Goal: Check status: Check status

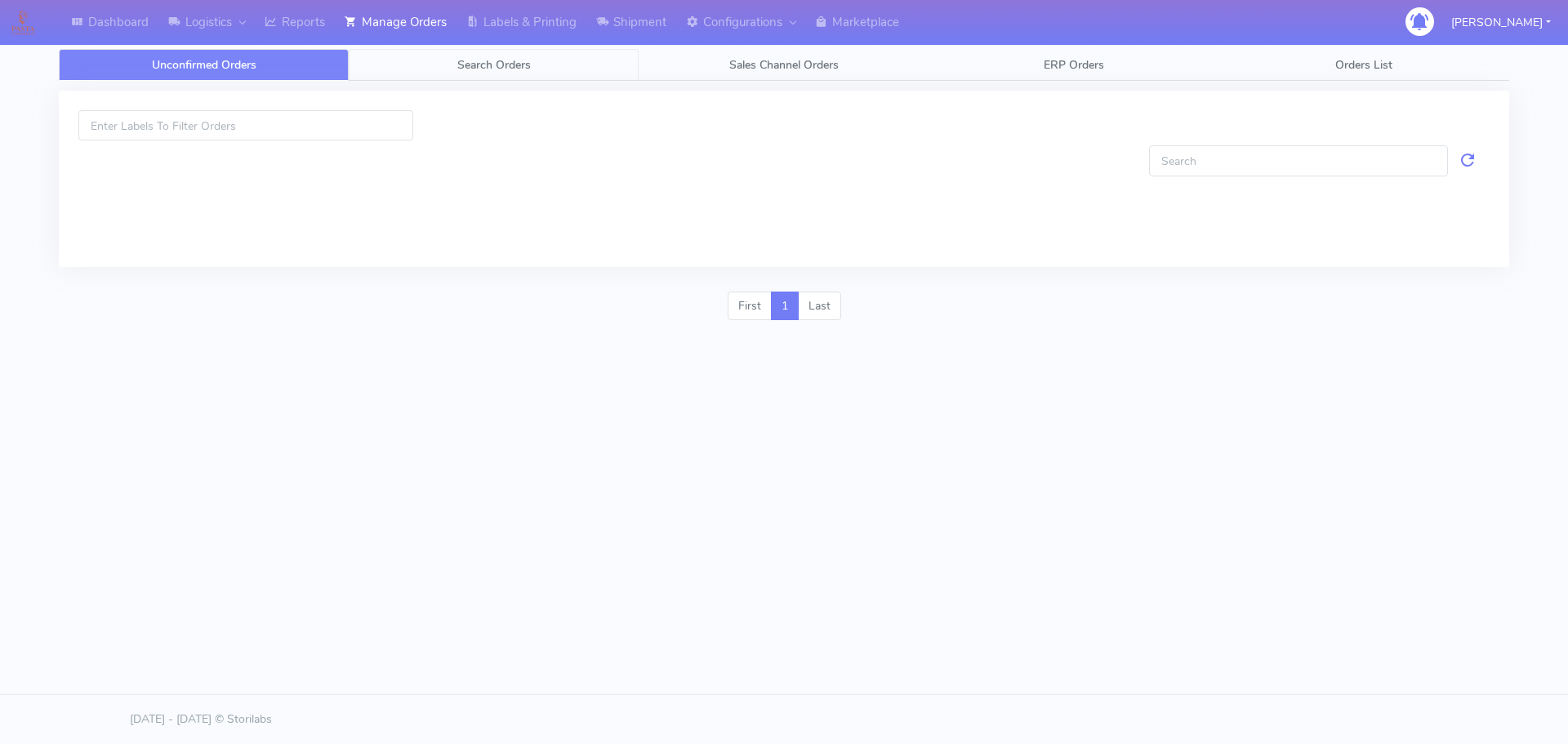
click at [456, 75] on link "Search Orders" at bounding box center [494, 65] width 290 height 32
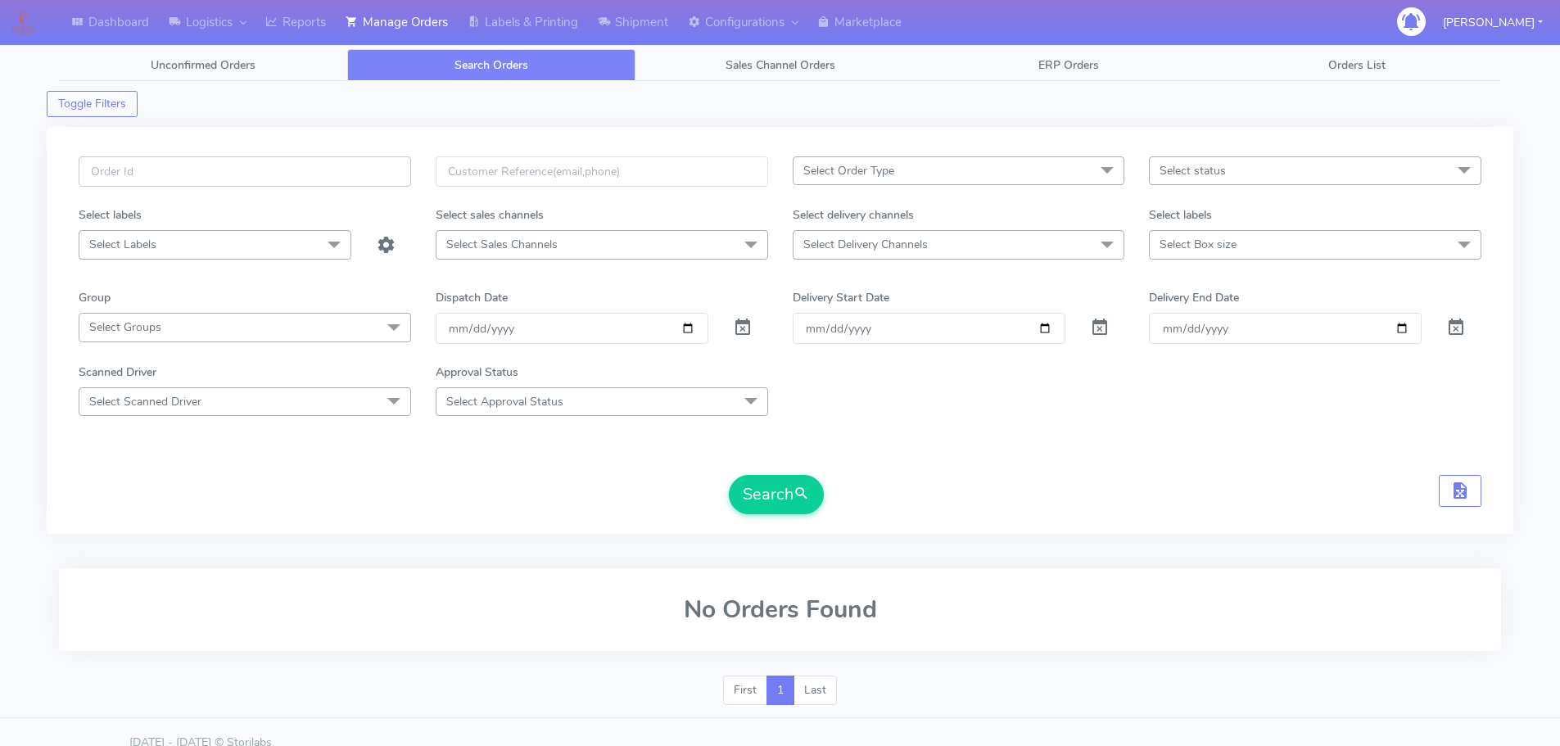
click at [358, 164] on input "text" at bounding box center [245, 171] width 332 height 30
paste input "1626091"
type input "1626091"
click at [741, 328] on span at bounding box center [743, 331] width 20 height 16
click at [755, 502] on button "Search" at bounding box center [776, 494] width 95 height 39
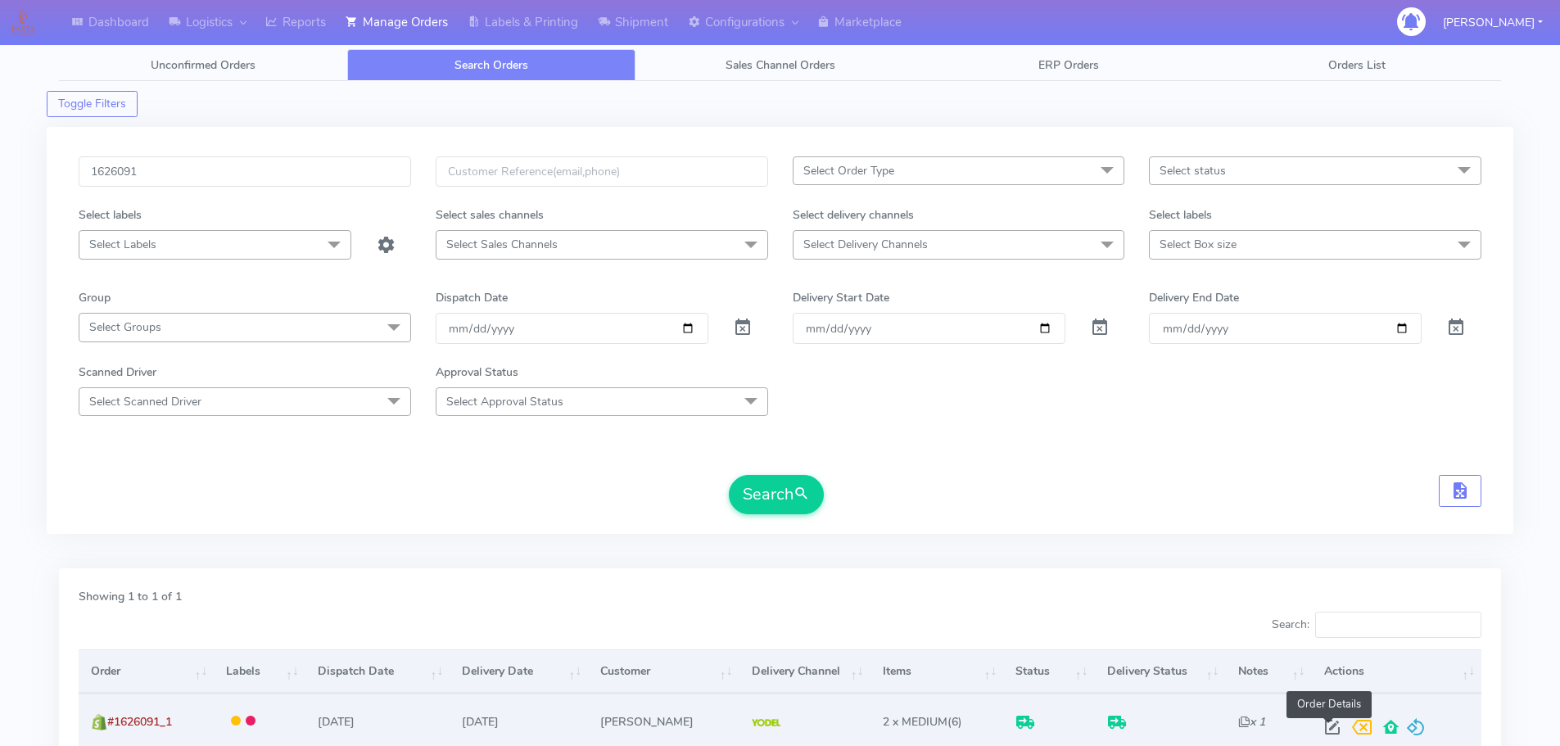
click at [1324, 728] on span at bounding box center [1332, 731] width 29 height 16
select select "5"
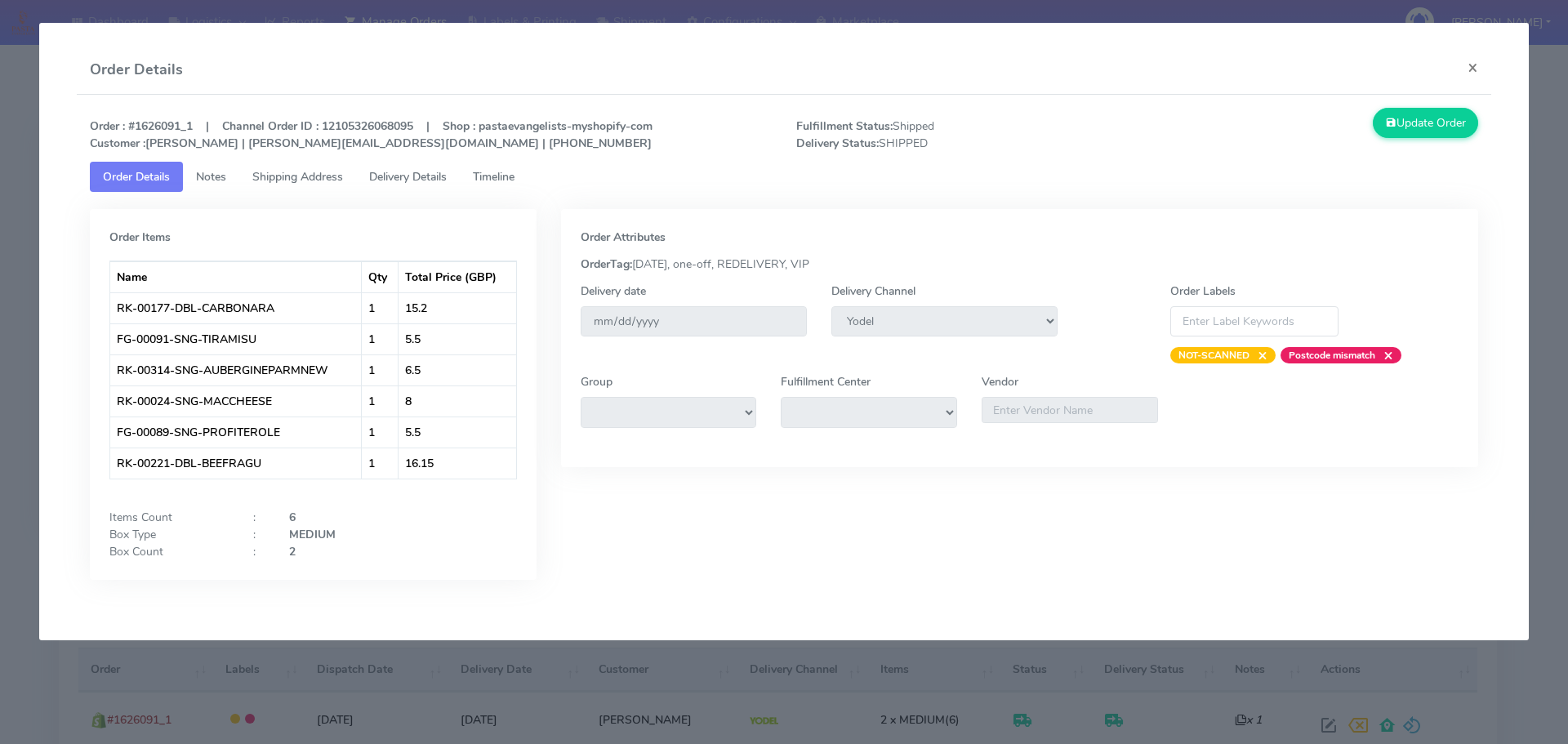
click at [515, 176] on span "Timeline" at bounding box center [494, 178] width 42 height 16
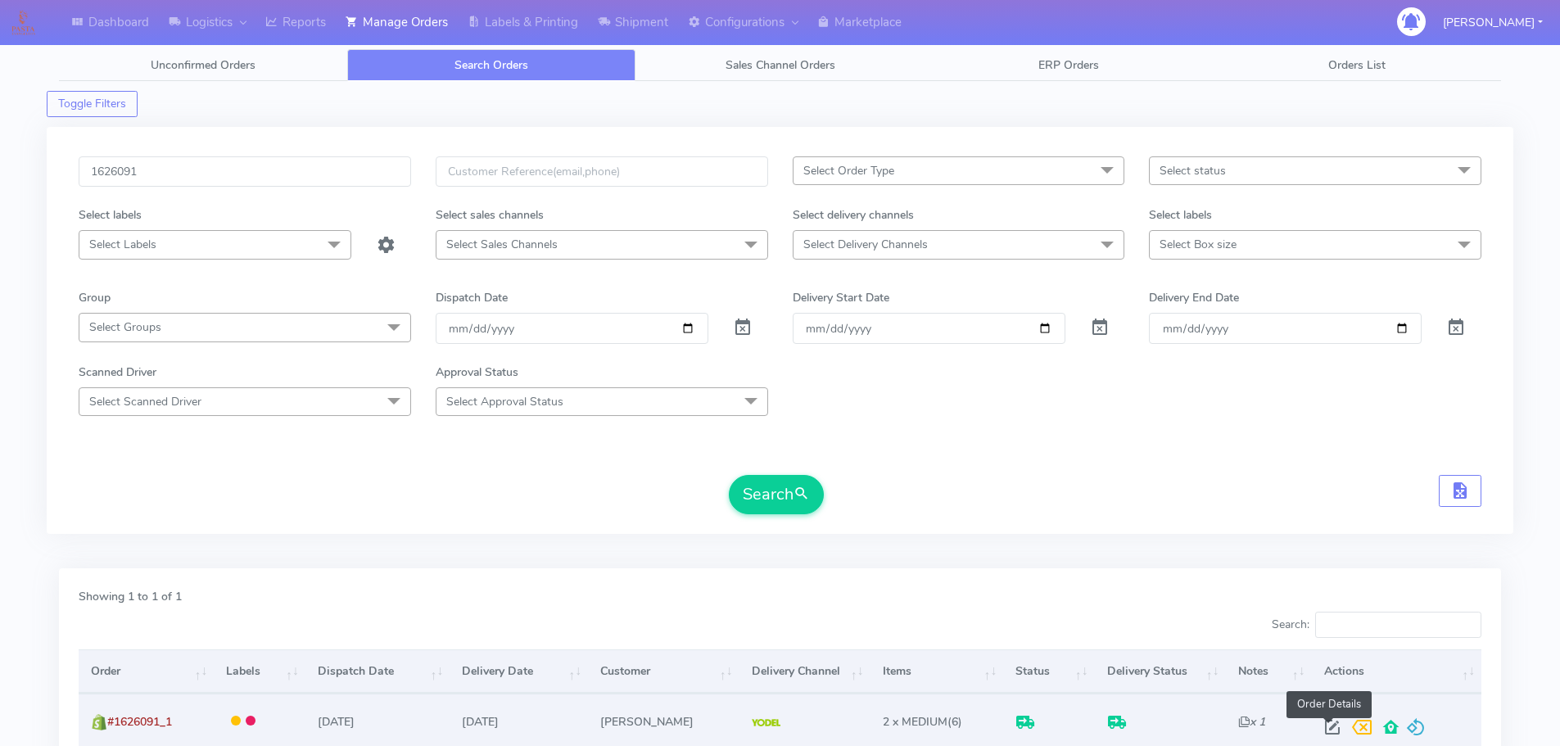
click at [1330, 725] on span at bounding box center [1332, 731] width 29 height 16
select select "5"
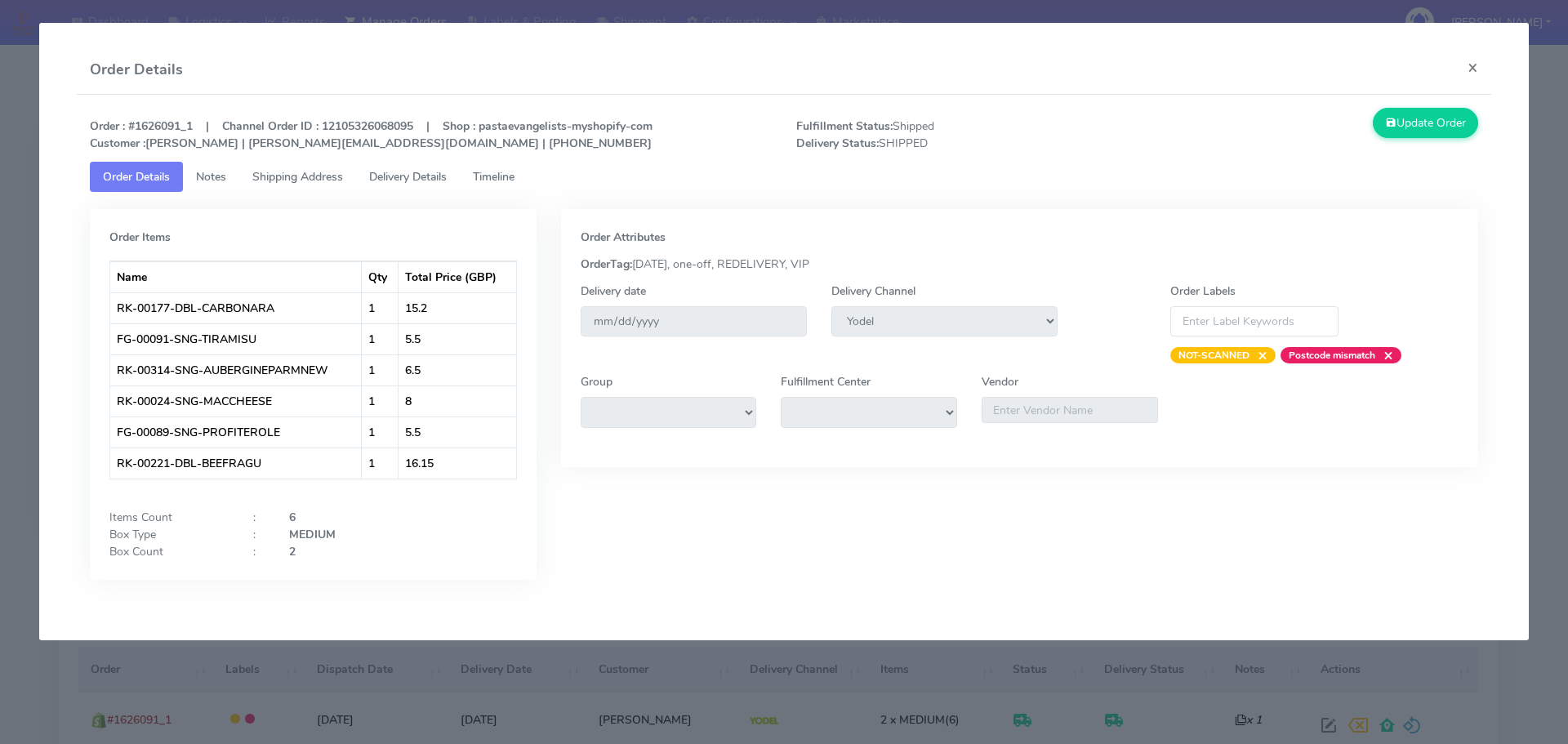
click at [334, 183] on span "Shipping Address" at bounding box center [297, 178] width 91 height 16
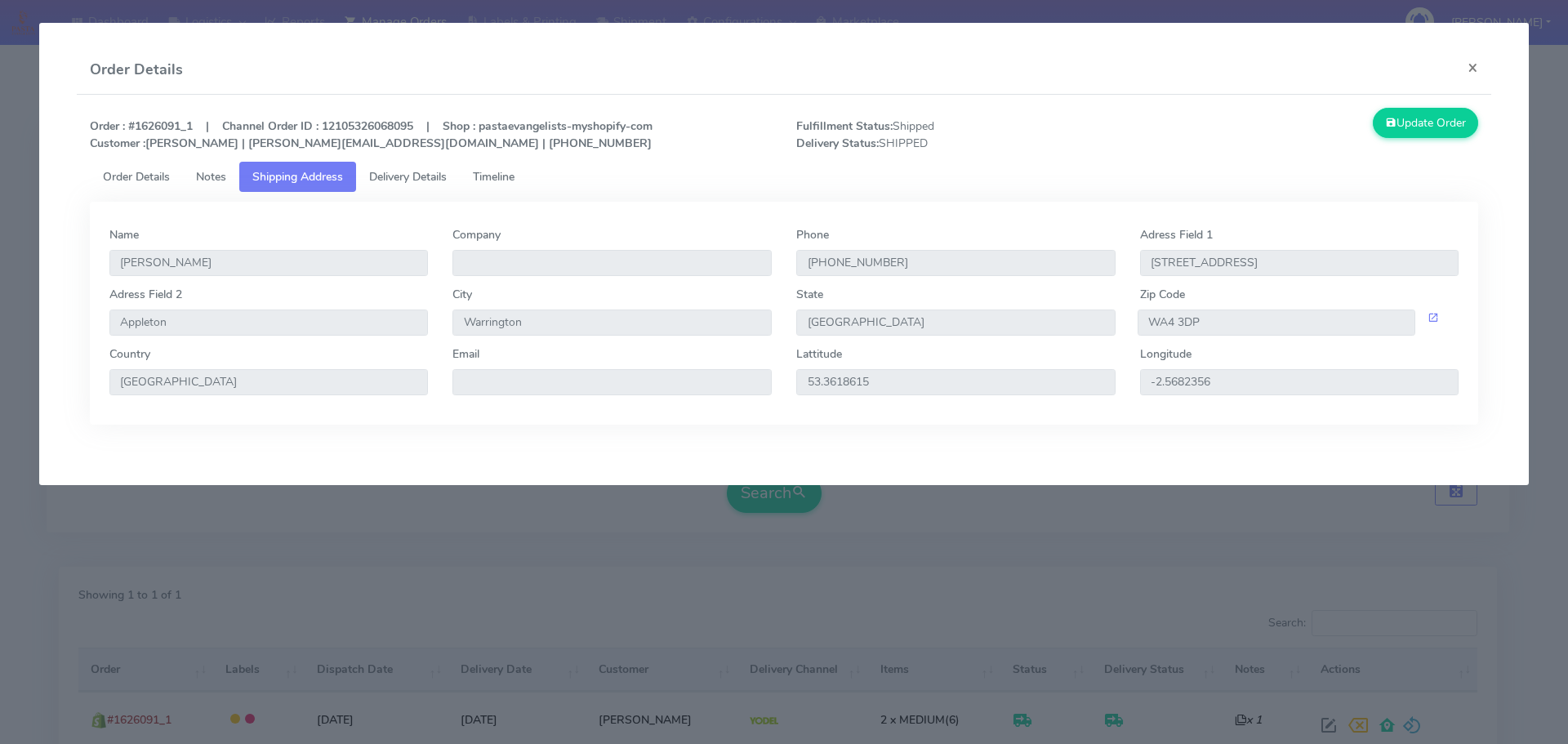
click at [1253, 331] on div "Zip Code WA4 3DP" at bounding box center [1300, 316] width 344 height 60
drag, startPoint x: 1253, startPoint y: 329, endPoint x: 1154, endPoint y: 326, distance: 99.0
click at [1154, 326] on input "WA4 3DP" at bounding box center [1277, 322] width 278 height 26
click at [399, 157] on div "Order : #1626091_1 | Channel Order ID : 12105326068095 | Shop : pastaevangelist…" at bounding box center [784, 135] width 1413 height 54
click at [405, 173] on span "Delivery Details" at bounding box center [408, 178] width 78 height 16
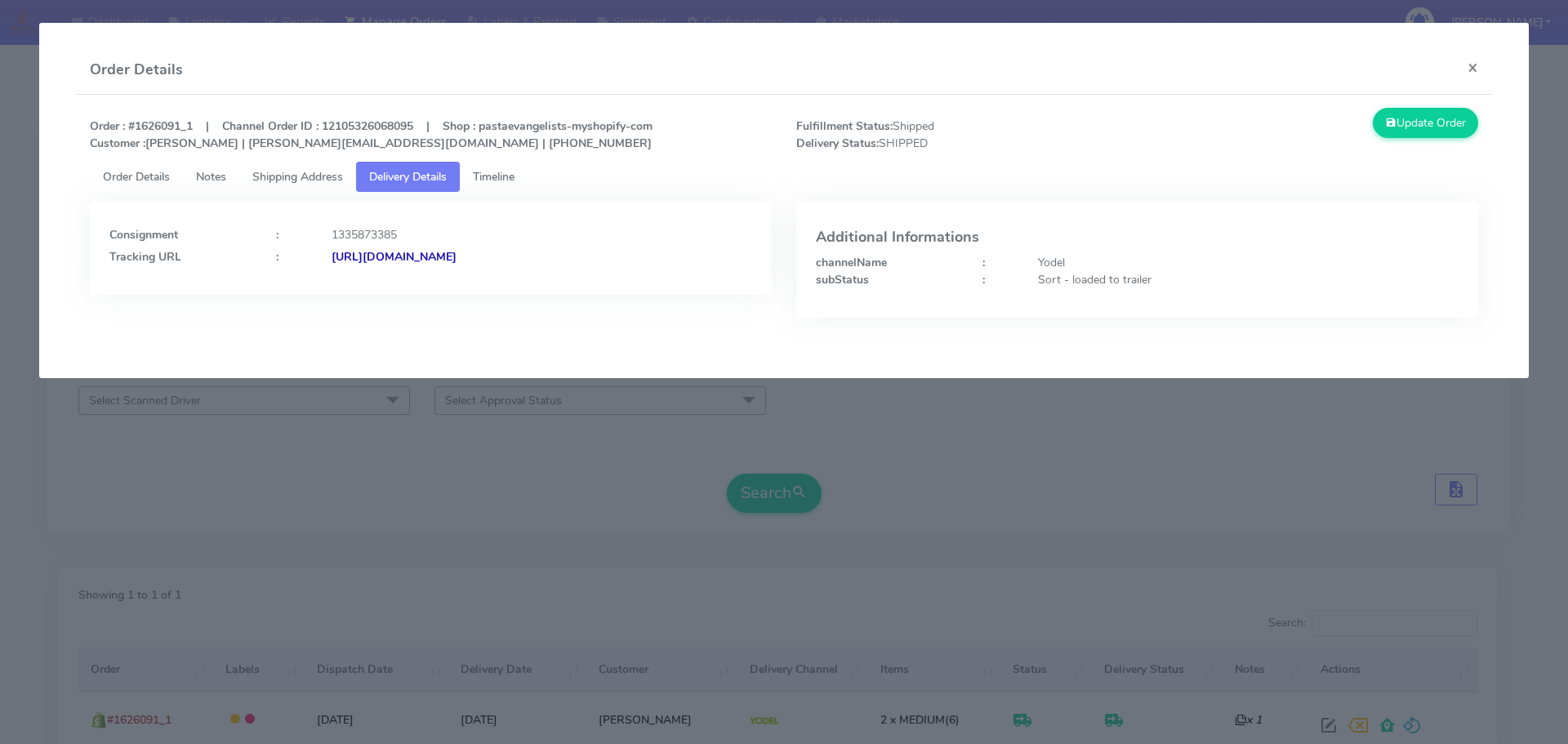
click at [457, 254] on strong "[URL][DOMAIN_NAME]" at bounding box center [393, 257] width 125 height 16
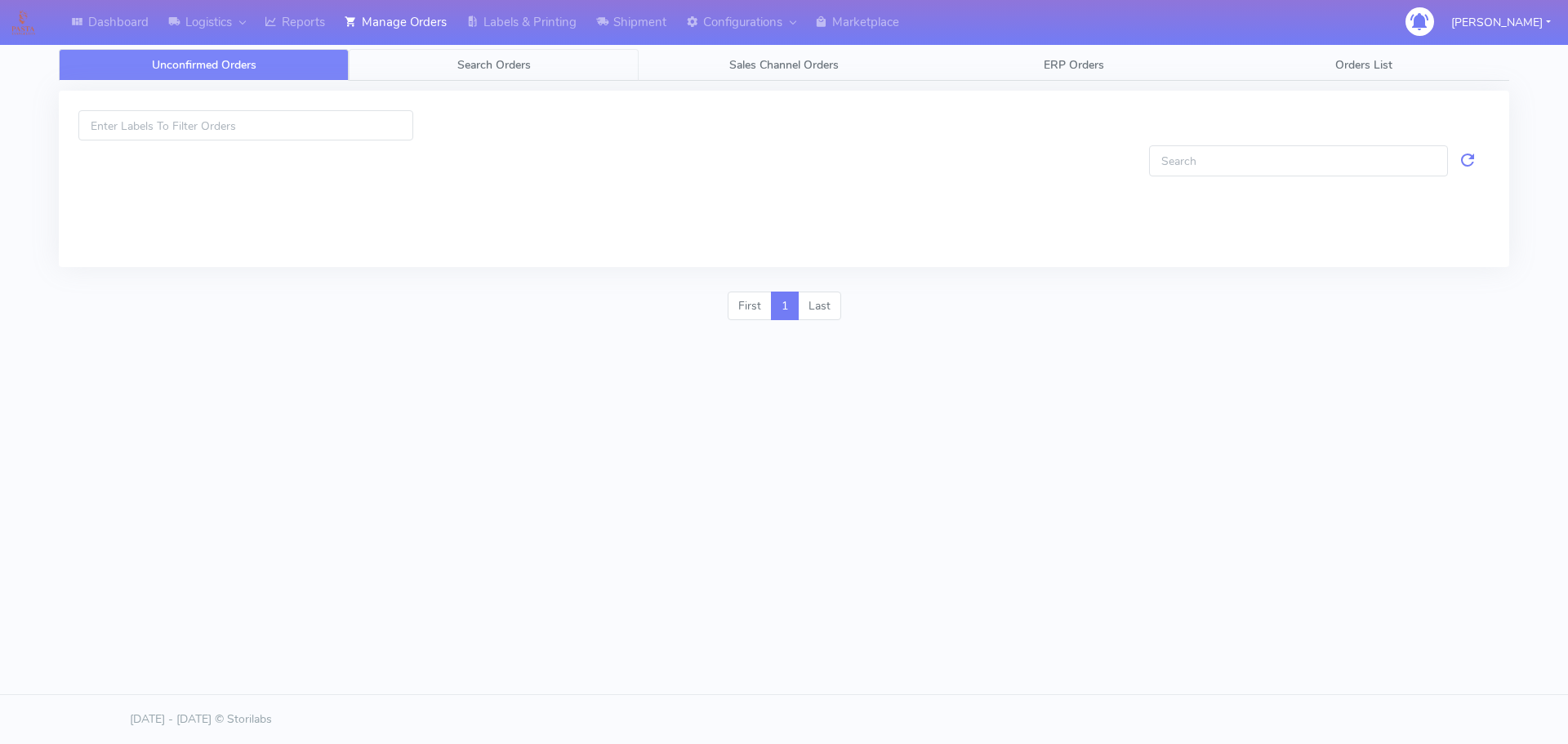
click at [435, 66] on link "Search Orders" at bounding box center [494, 65] width 290 height 32
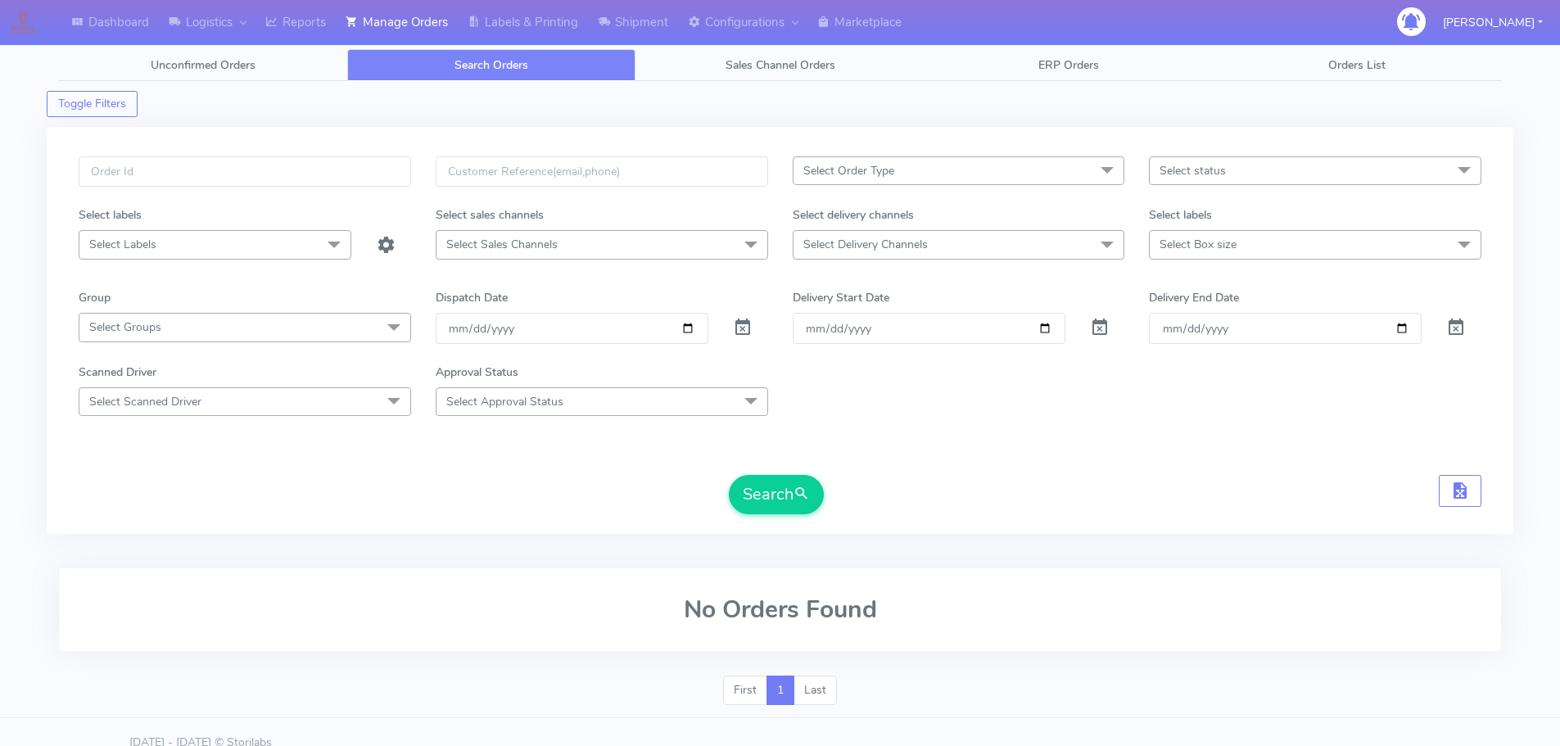
click at [378, 192] on div at bounding box center [244, 181] width 357 height 50
click at [380, 178] on input "text" at bounding box center [245, 171] width 332 height 30
paste input "1618999"
type input "1618999"
click at [738, 323] on span at bounding box center [743, 331] width 20 height 16
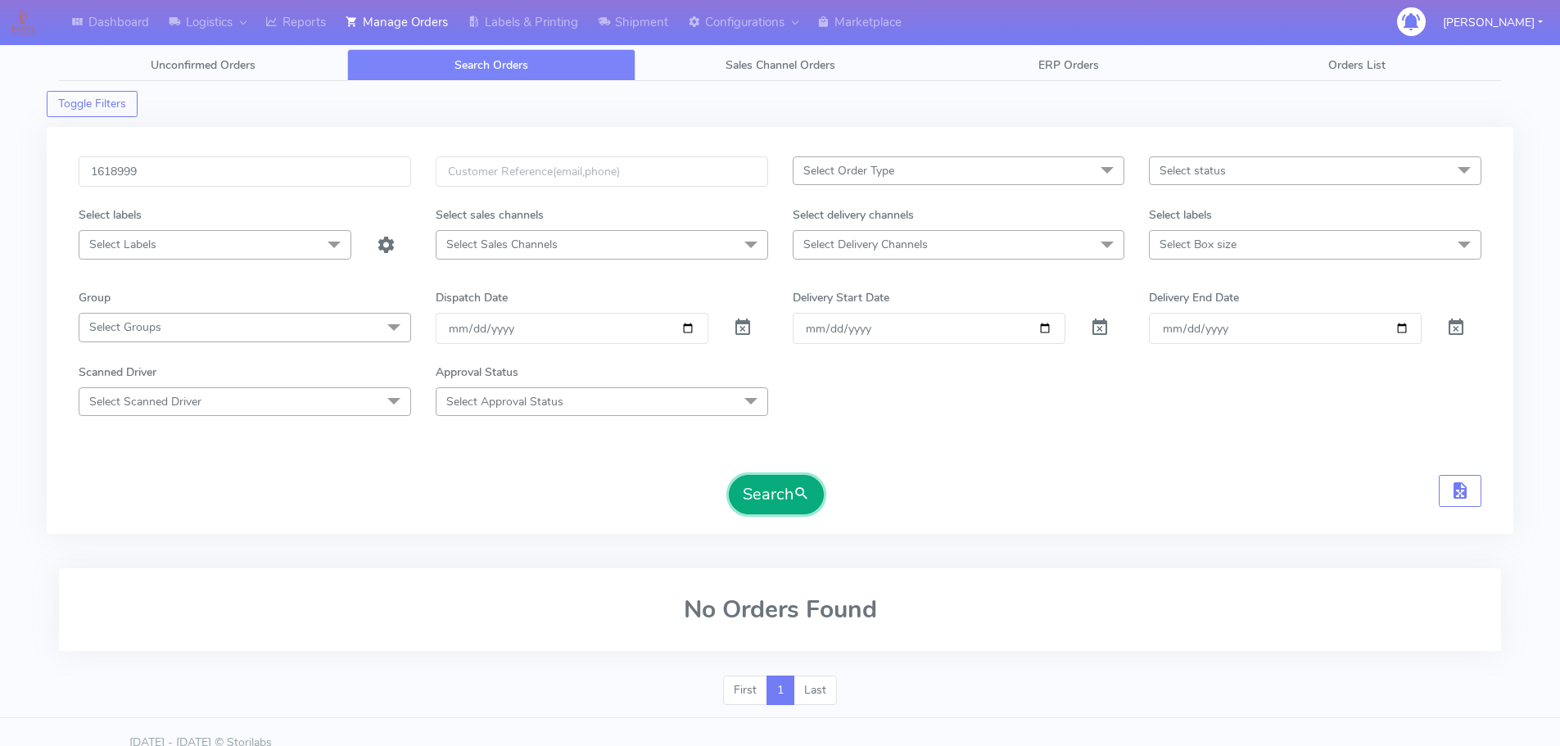
click at [767, 509] on button "Search" at bounding box center [776, 494] width 95 height 39
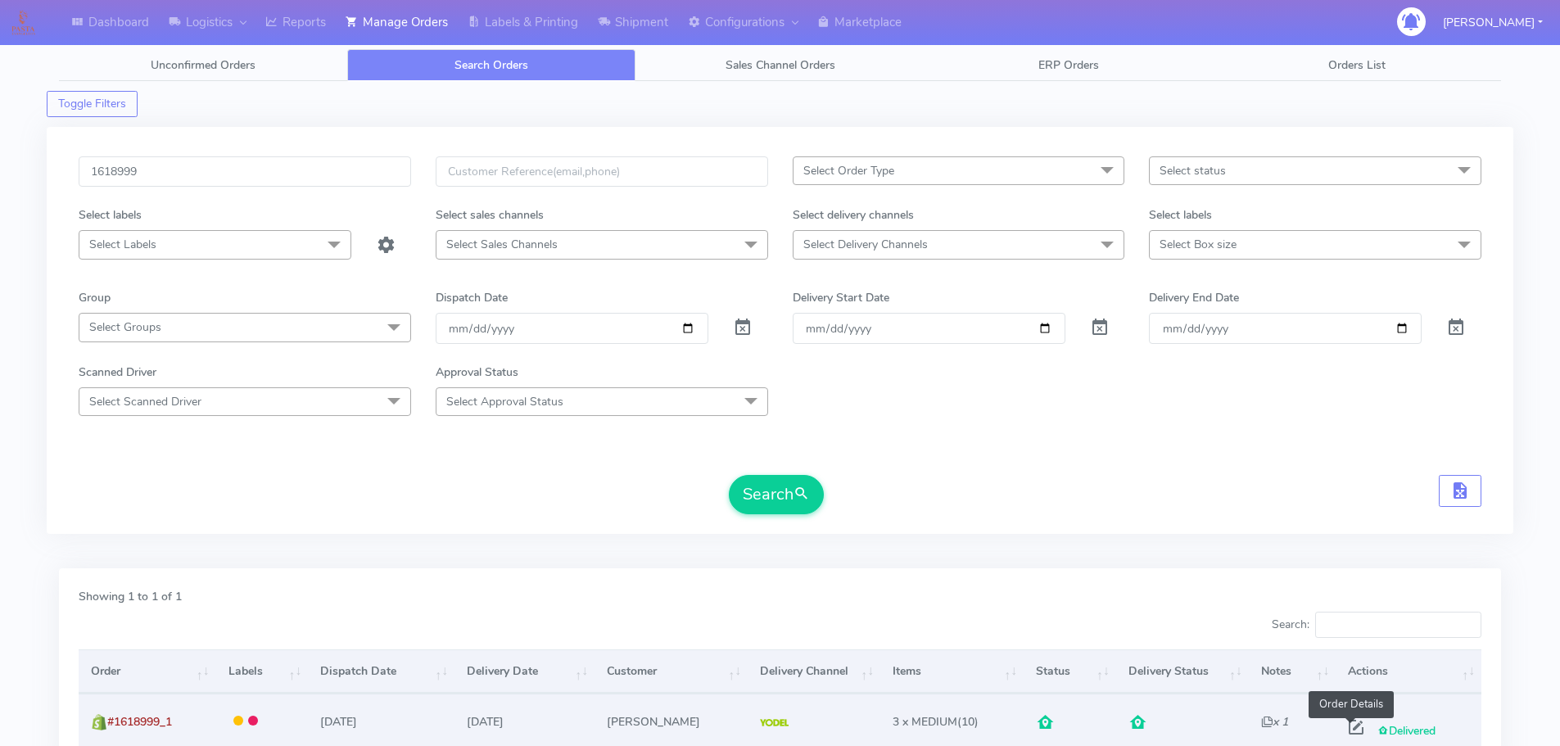
click at [1348, 726] on span at bounding box center [1355, 731] width 29 height 16
select select "5"
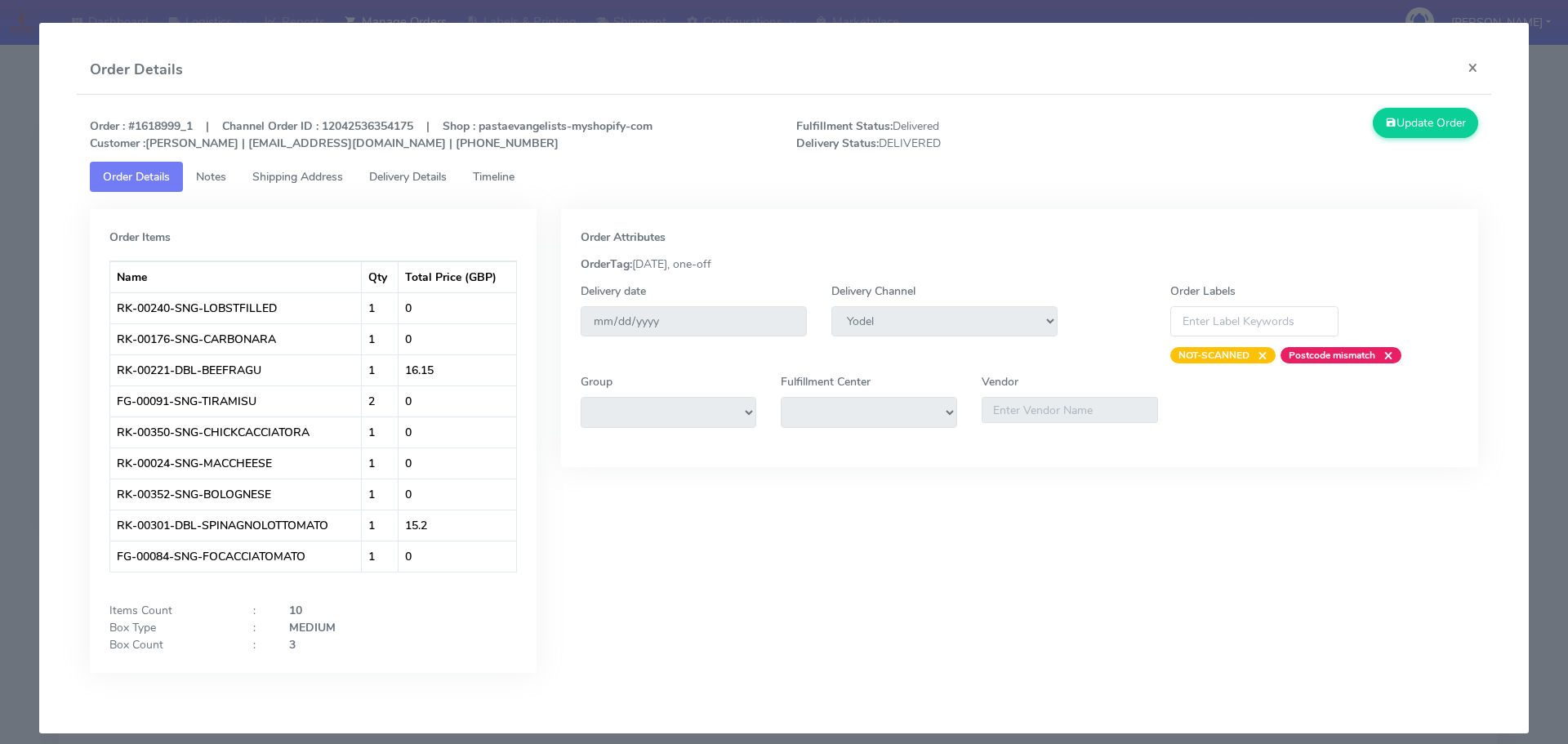
click at [327, 185] on link "Shipping Address" at bounding box center [297, 177] width 117 height 30
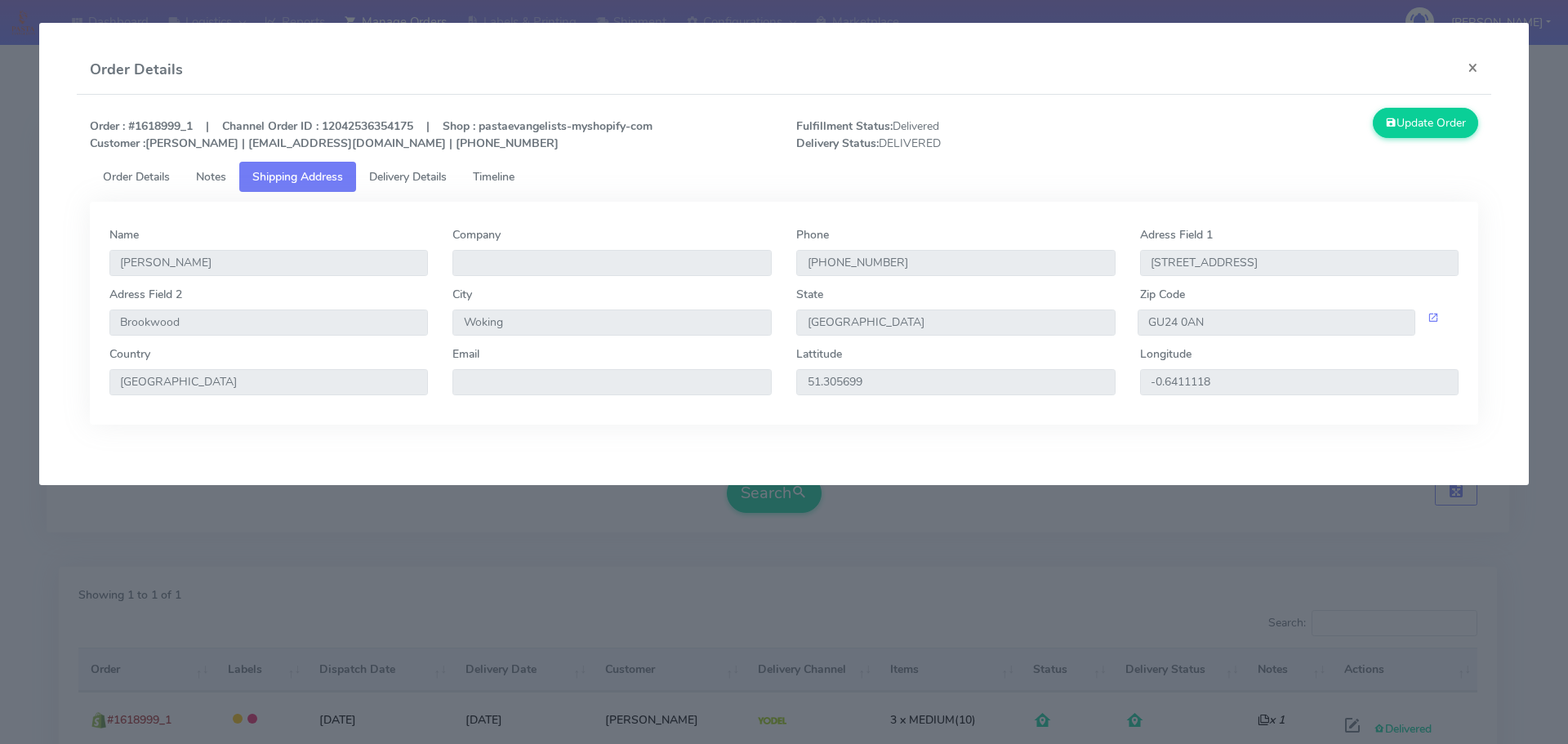
click at [409, 173] on span "Delivery Details" at bounding box center [408, 178] width 78 height 16
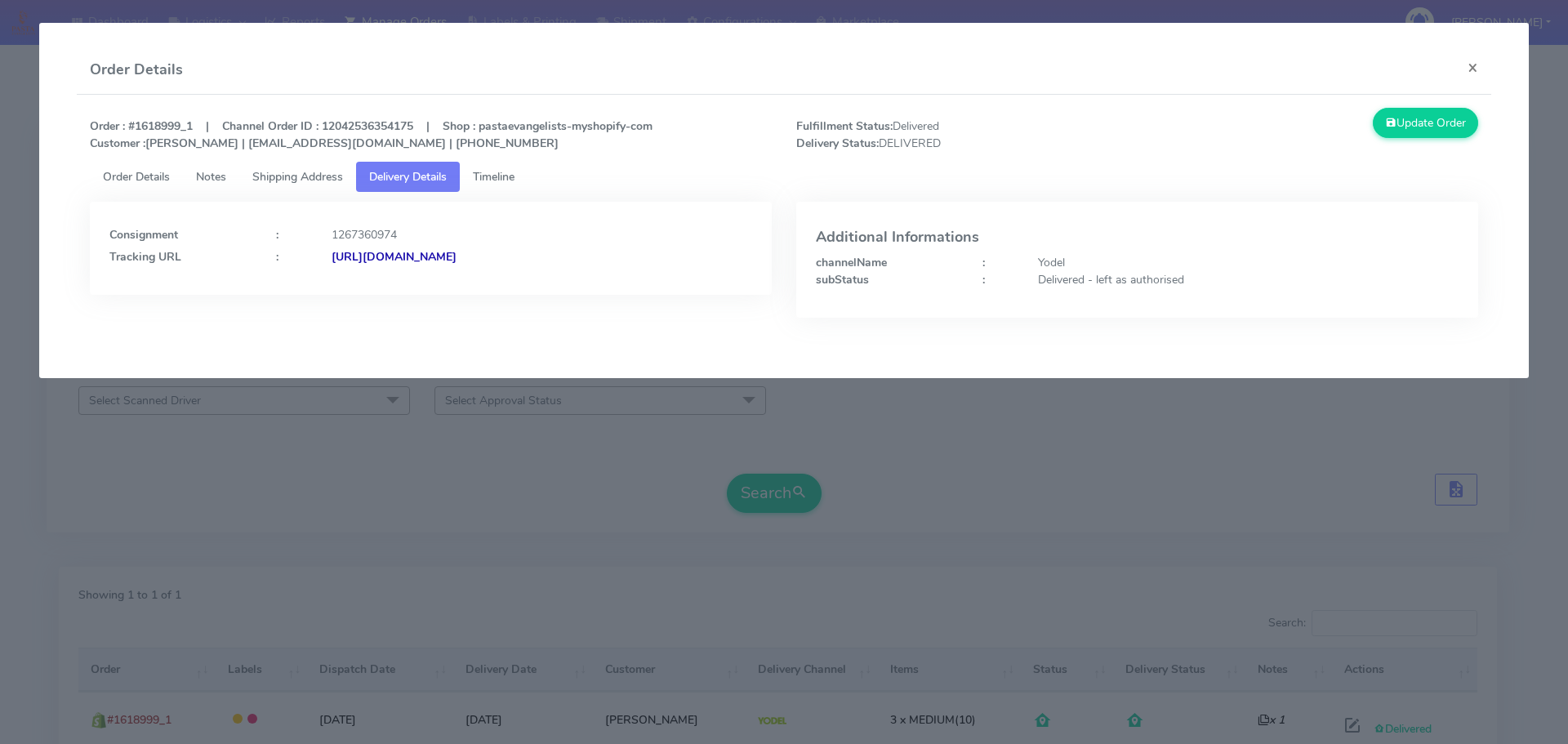
click at [295, 183] on span "Shipping Address" at bounding box center [297, 178] width 91 height 16
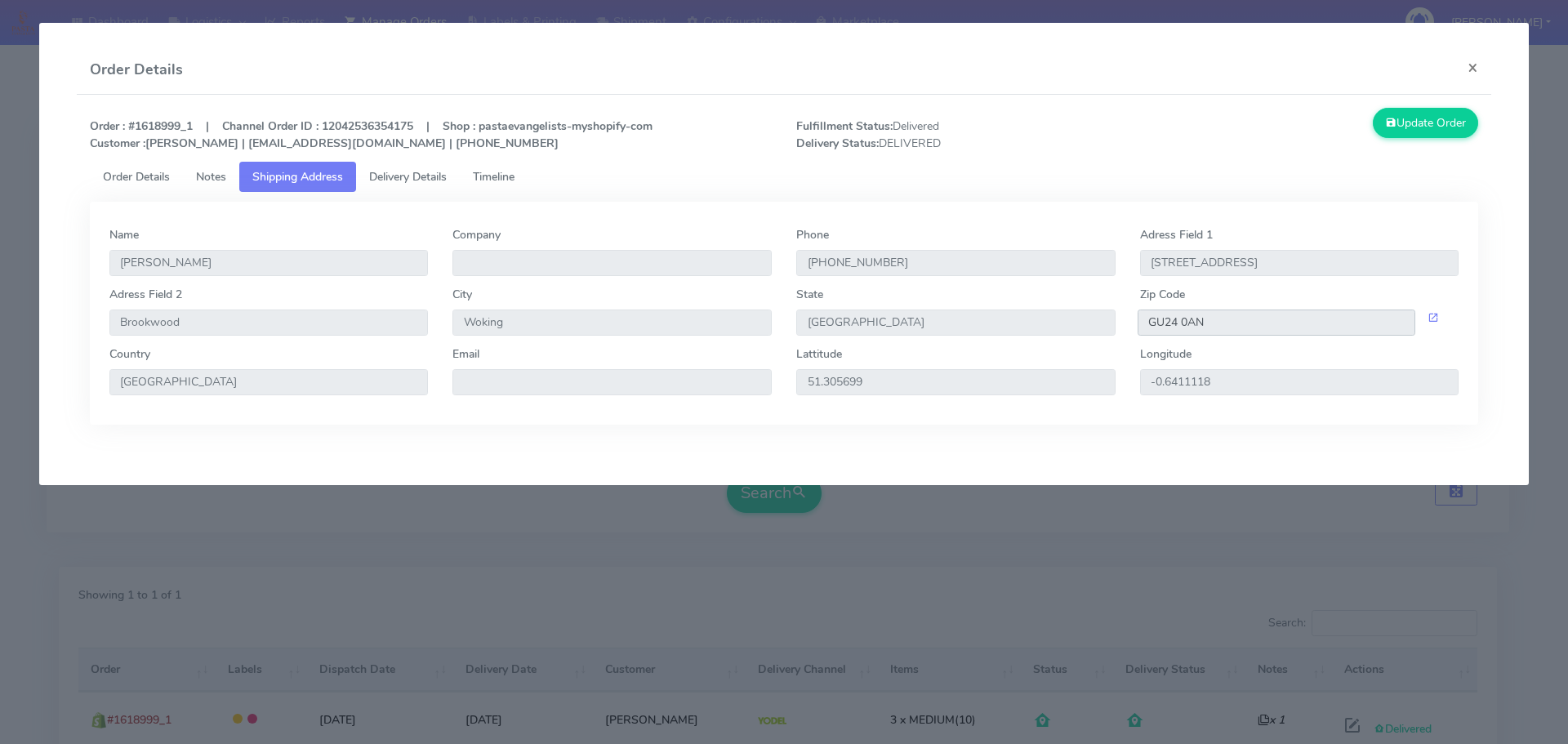
drag, startPoint x: 1229, startPoint y: 332, endPoint x: 1149, endPoint y: 327, distance: 80.2
click at [1149, 327] on input "GU24 0AN" at bounding box center [1277, 322] width 278 height 26
click at [1475, 66] on button "×" at bounding box center [1472, 67] width 37 height 43
